Goal: Communication & Community: Answer question/provide support

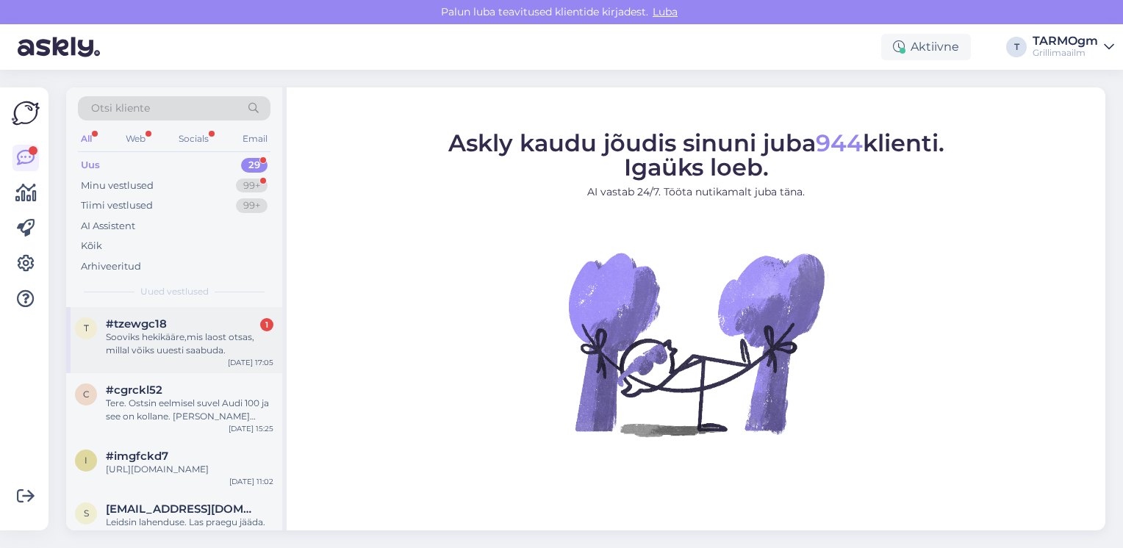
click at [191, 338] on div "Sooviks hekikääre,mis laost otsas, millal võiks uuesti saabuda." at bounding box center [190, 344] width 168 height 26
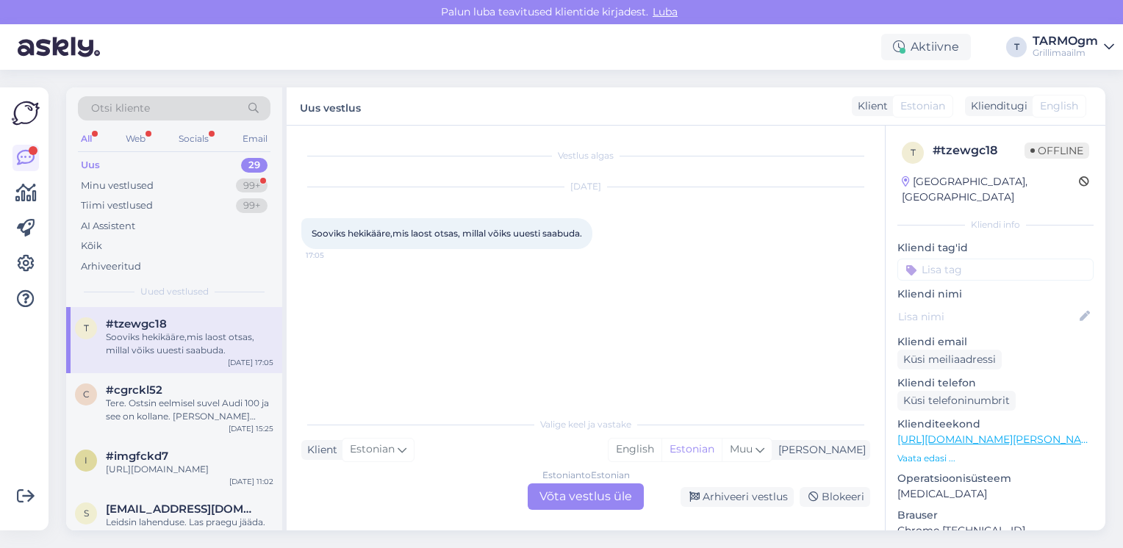
click at [597, 497] on div "Estonian to Estonian Võta vestlus üle" at bounding box center [586, 496] width 116 height 26
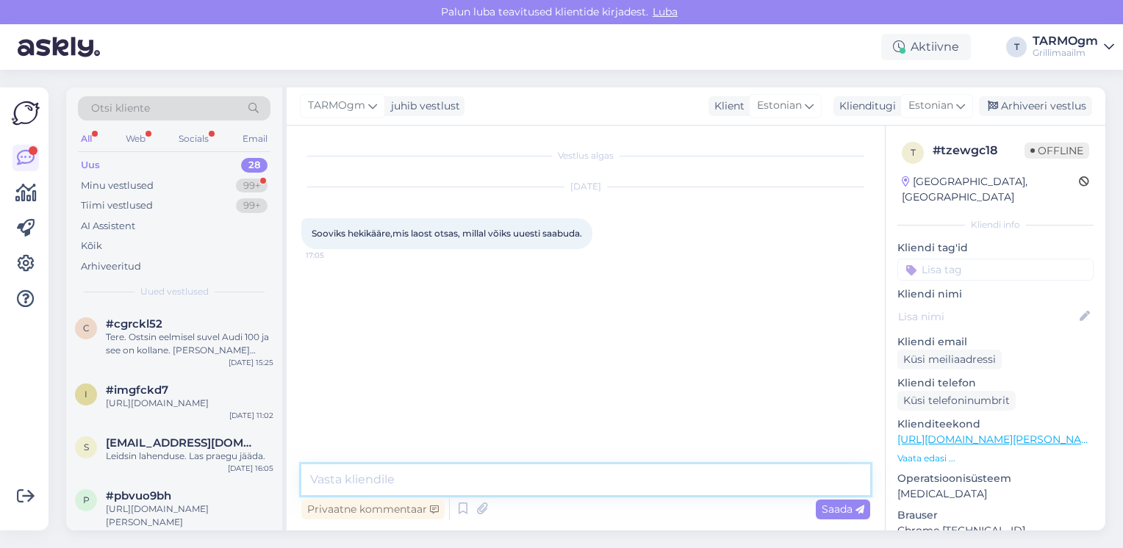
click at [431, 469] on textarea at bounding box center [585, 479] width 569 height 31
type textarea "Tere. [PERSON_NAME] [PERSON_NAME] juurde [PERSON_NAME]."
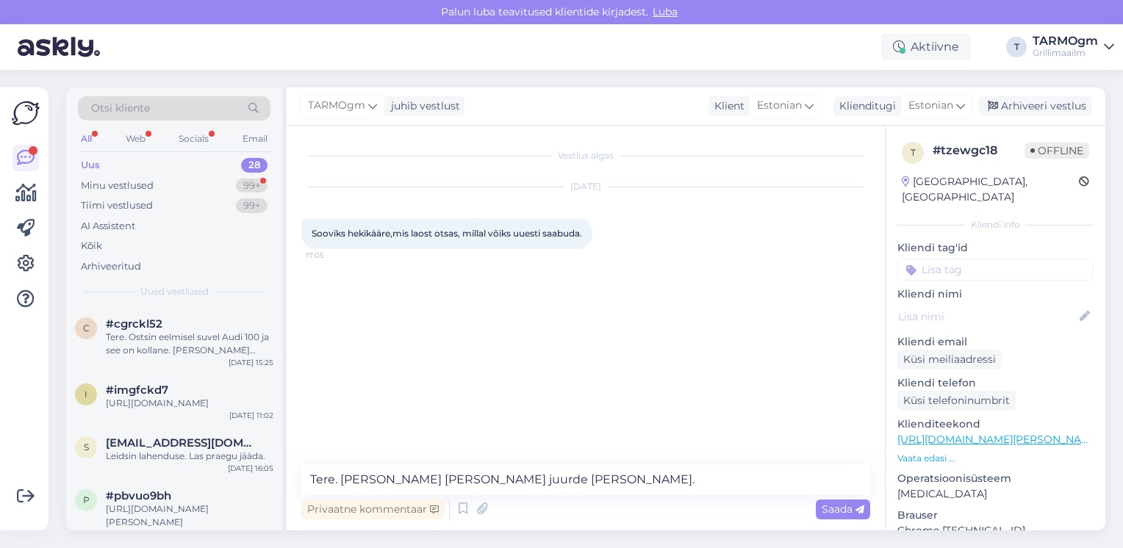
click at [835, 509] on span "Saada" at bounding box center [842, 509] width 43 height 13
